Goal: Task Accomplishment & Management: Manage account settings

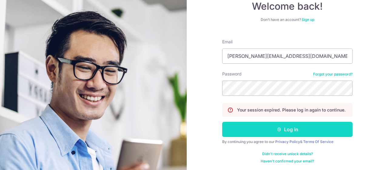
scroll to position [41, 0]
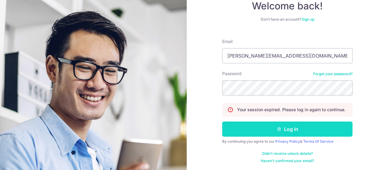
click at [280, 130] on icon "submit" at bounding box center [279, 129] width 5 height 5
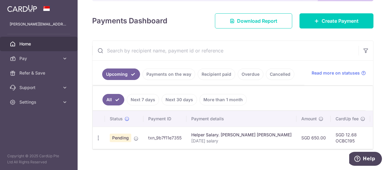
scroll to position [83, 0]
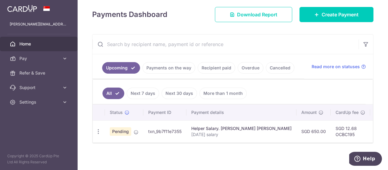
click at [222, 66] on link "Recipient paid" at bounding box center [217, 68] width 38 height 12
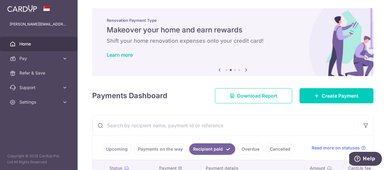
scroll to position [0, 0]
